Goal: Transaction & Acquisition: Purchase product/service

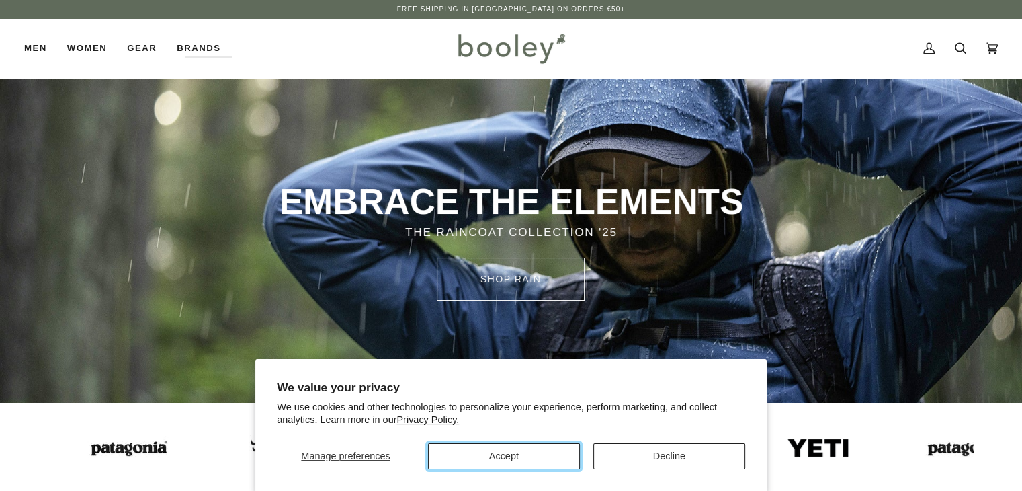
click at [535, 450] on button "Accept" at bounding box center [504, 456] width 152 height 26
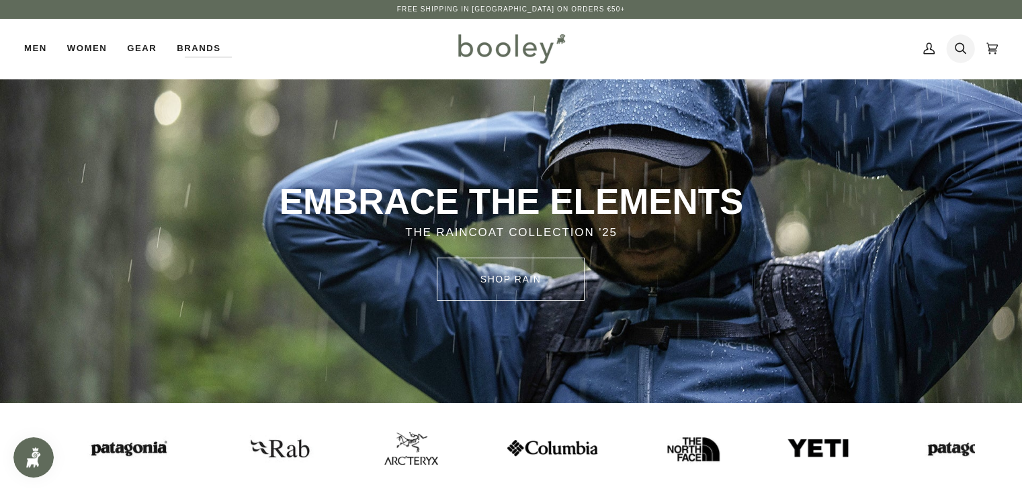
click at [960, 46] on icon at bounding box center [960, 48] width 11 height 20
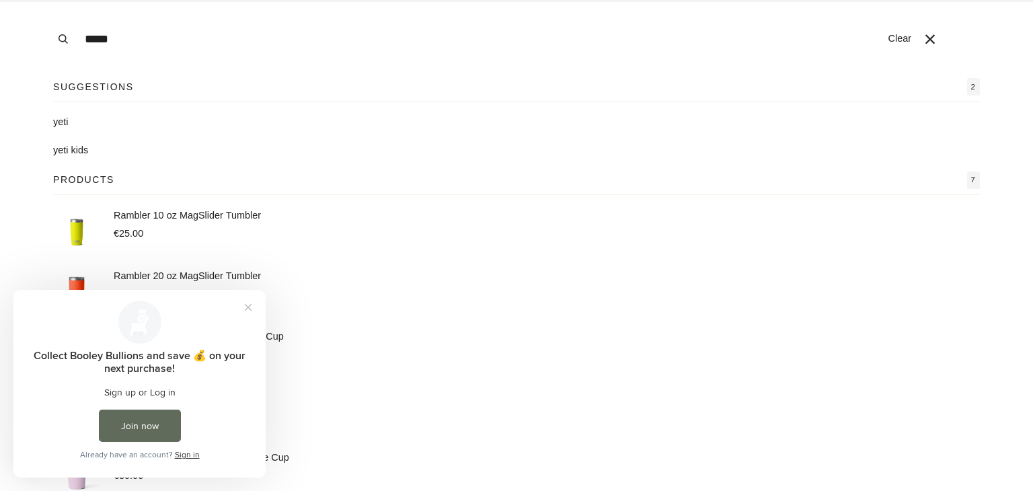
type input "****"
click at [48, 0] on button "Search" at bounding box center [63, 39] width 30 height 78
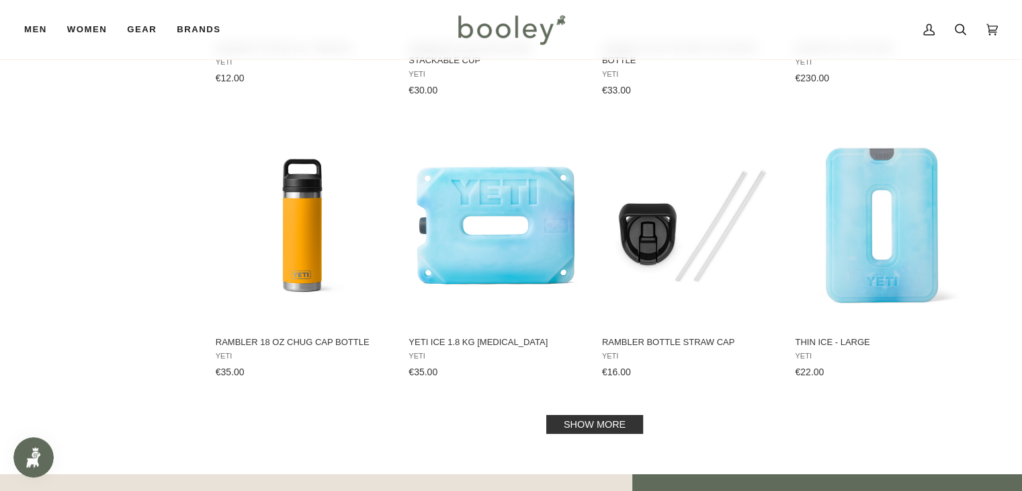
scroll to position [1305, 0]
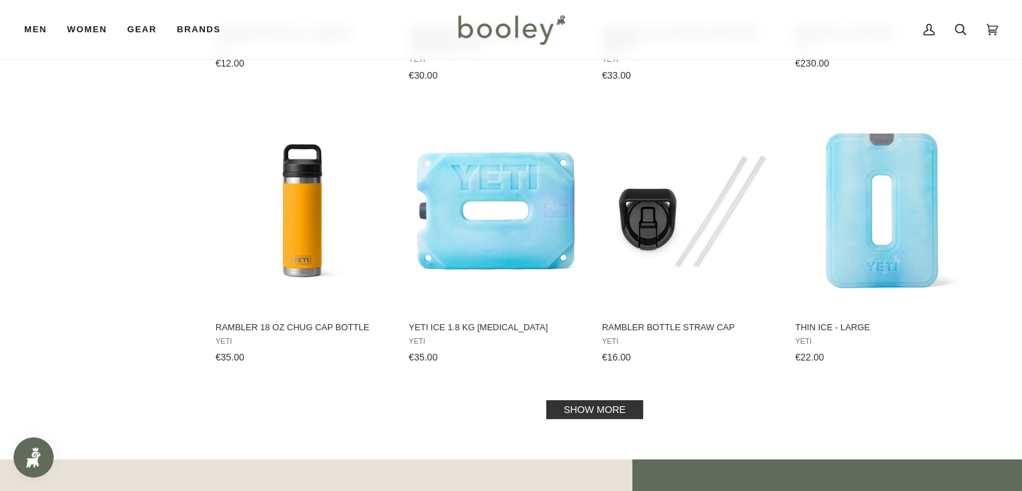
click at [618, 404] on link "Show more" at bounding box center [595, 409] width 97 height 19
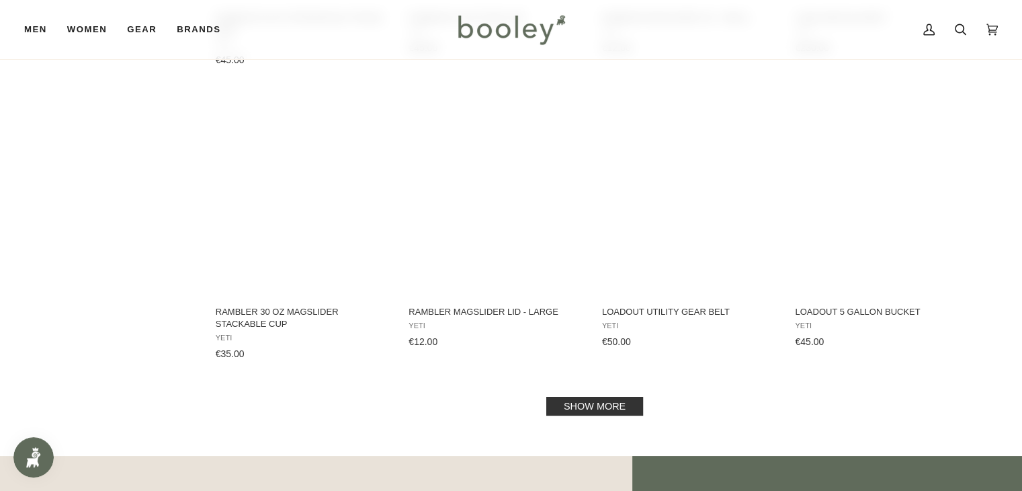
scroll to position [2866, 0]
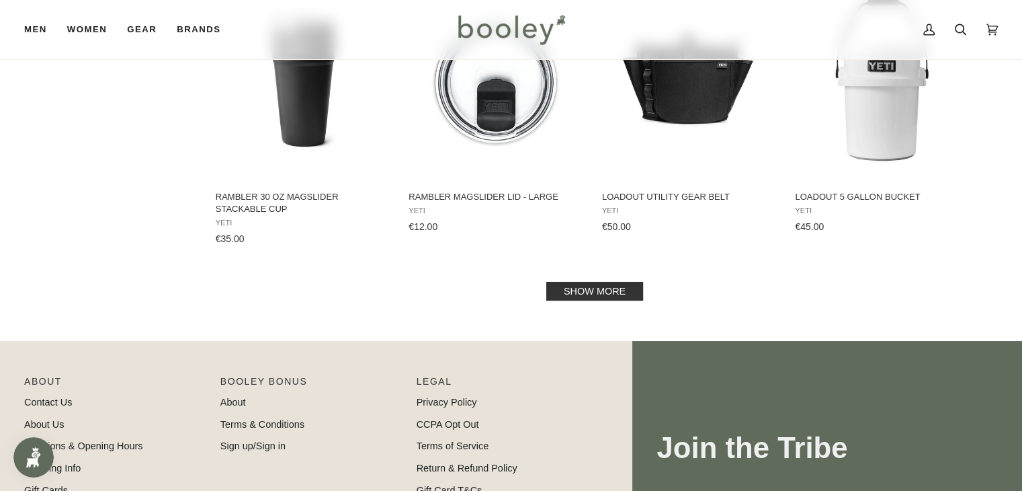
click at [622, 294] on link "Show more" at bounding box center [595, 291] width 97 height 19
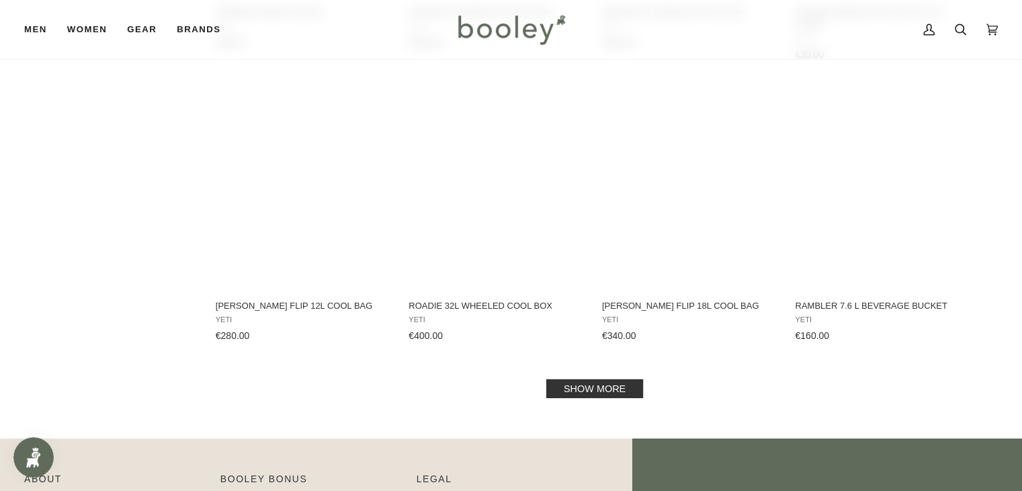
scroll to position [4228, 0]
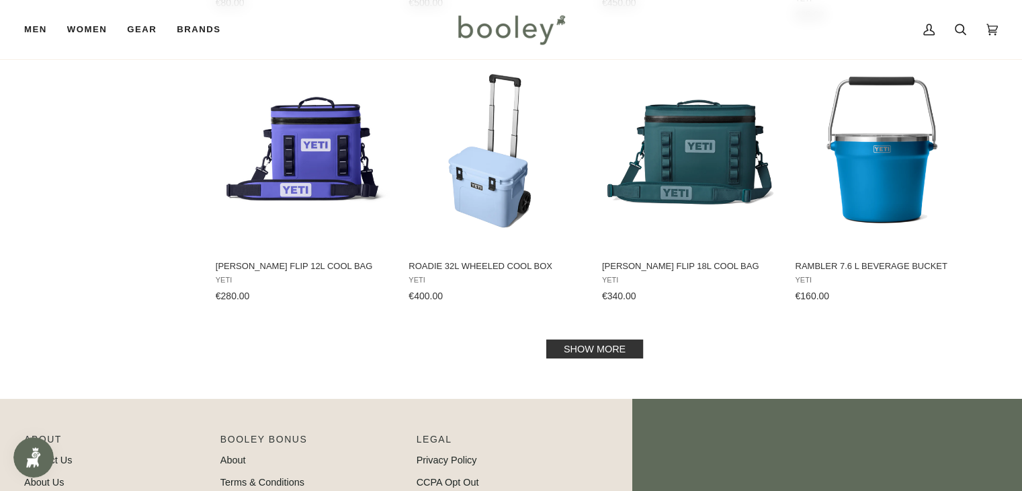
click at [594, 345] on link "Show more" at bounding box center [595, 348] width 97 height 19
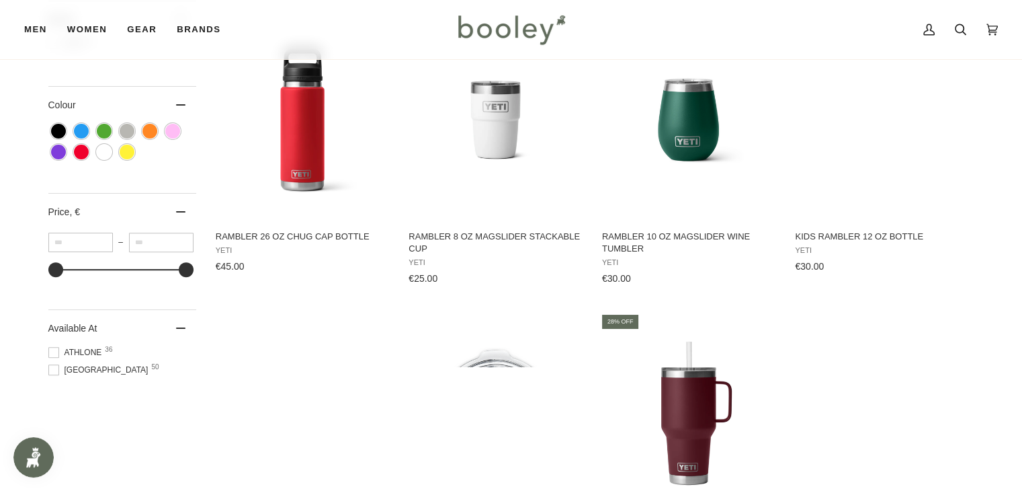
scroll to position [532, 0]
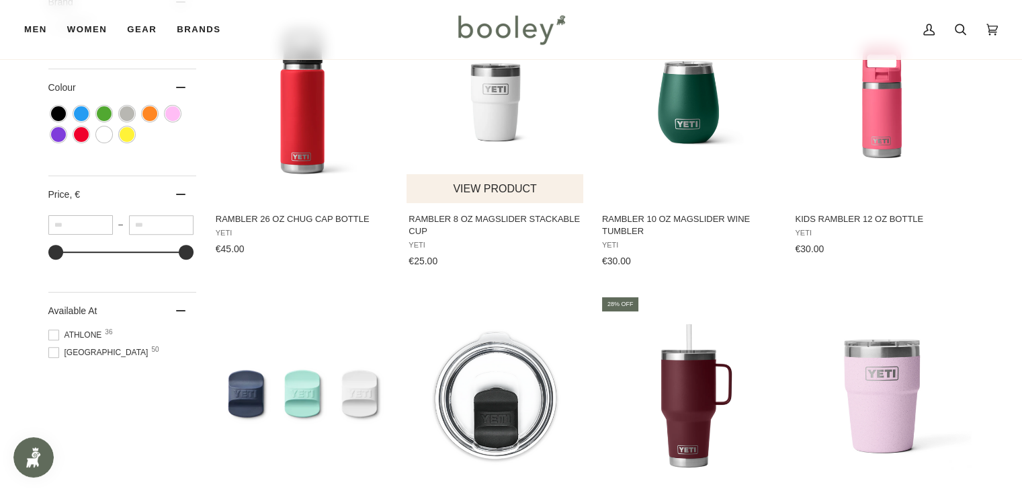
click at [511, 120] on img "Rambler 8 oz MagSlider Stackable Cup" at bounding box center [496, 102] width 178 height 178
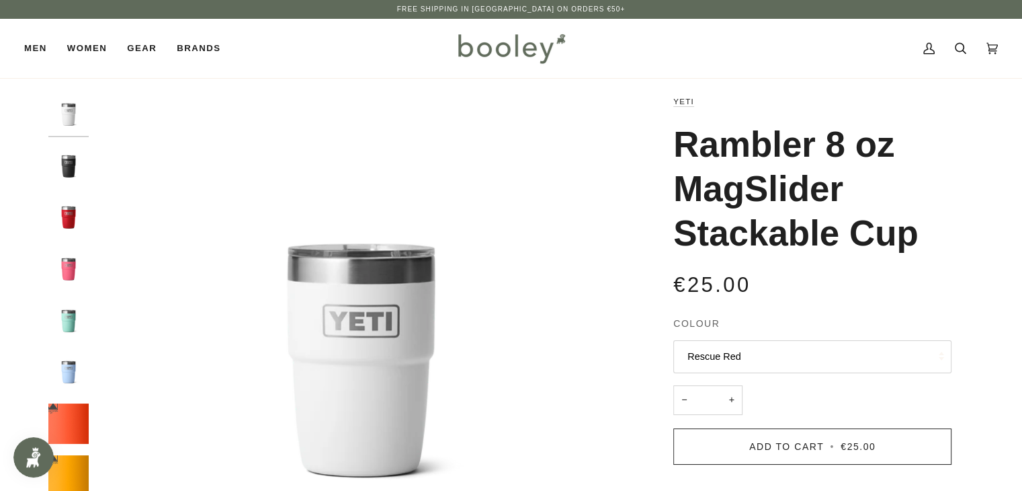
click at [64, 361] on img "Yeti Rambler 8 oz MagSlider Stackable Cup Big Sky Blue - Booley Galway" at bounding box center [68, 372] width 40 height 40
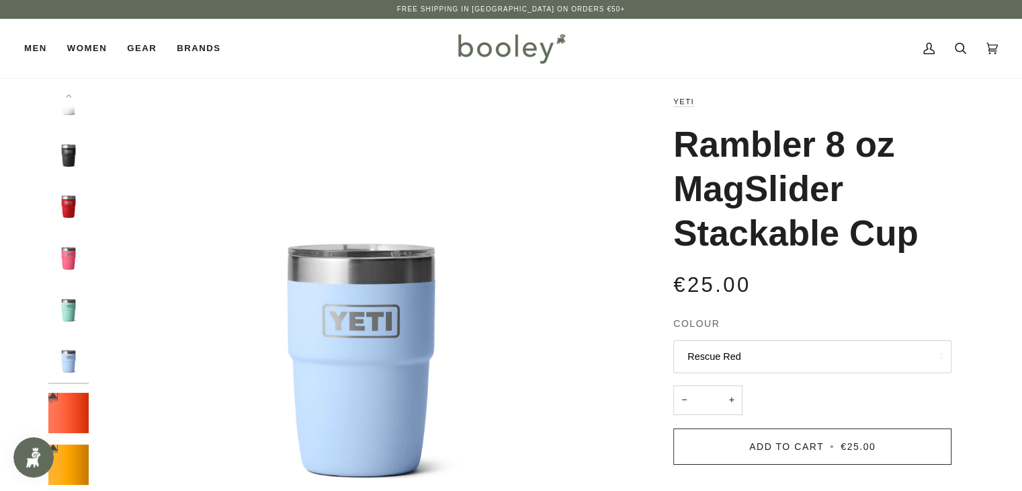
click at [67, 248] on img "Yeti Rambler 8 oz MagSlider Stackable Cup Tropical Pink - Booley Galway" at bounding box center [68, 258] width 40 height 40
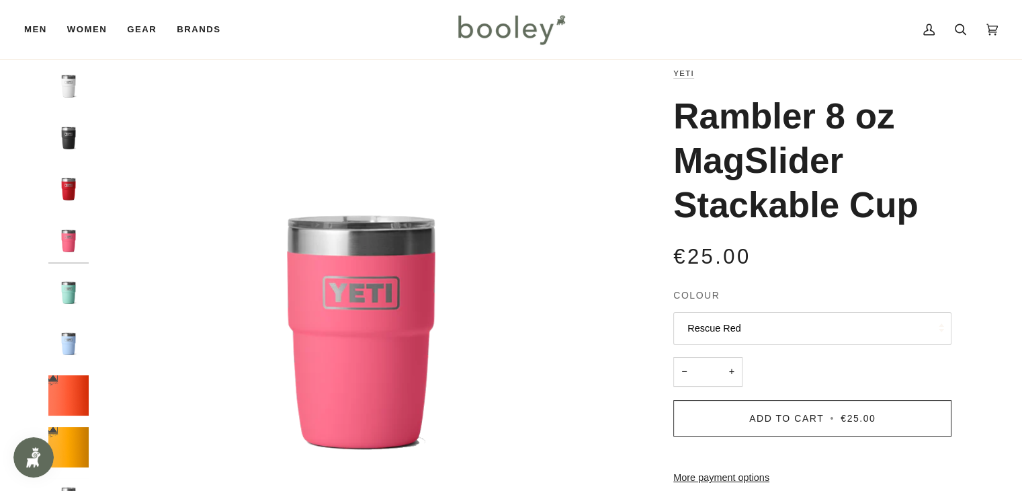
scroll to position [27, 0]
